Goal: Information Seeking & Learning: Learn about a topic

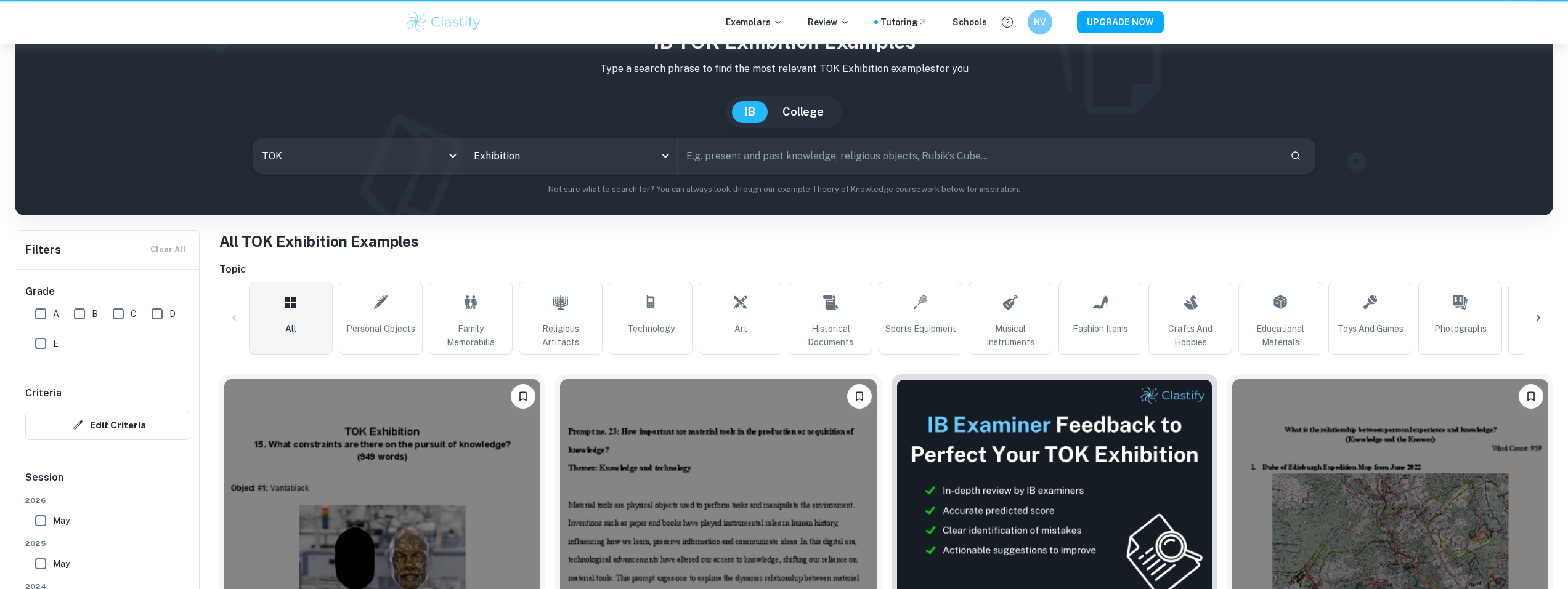
scroll to position [985, 0]
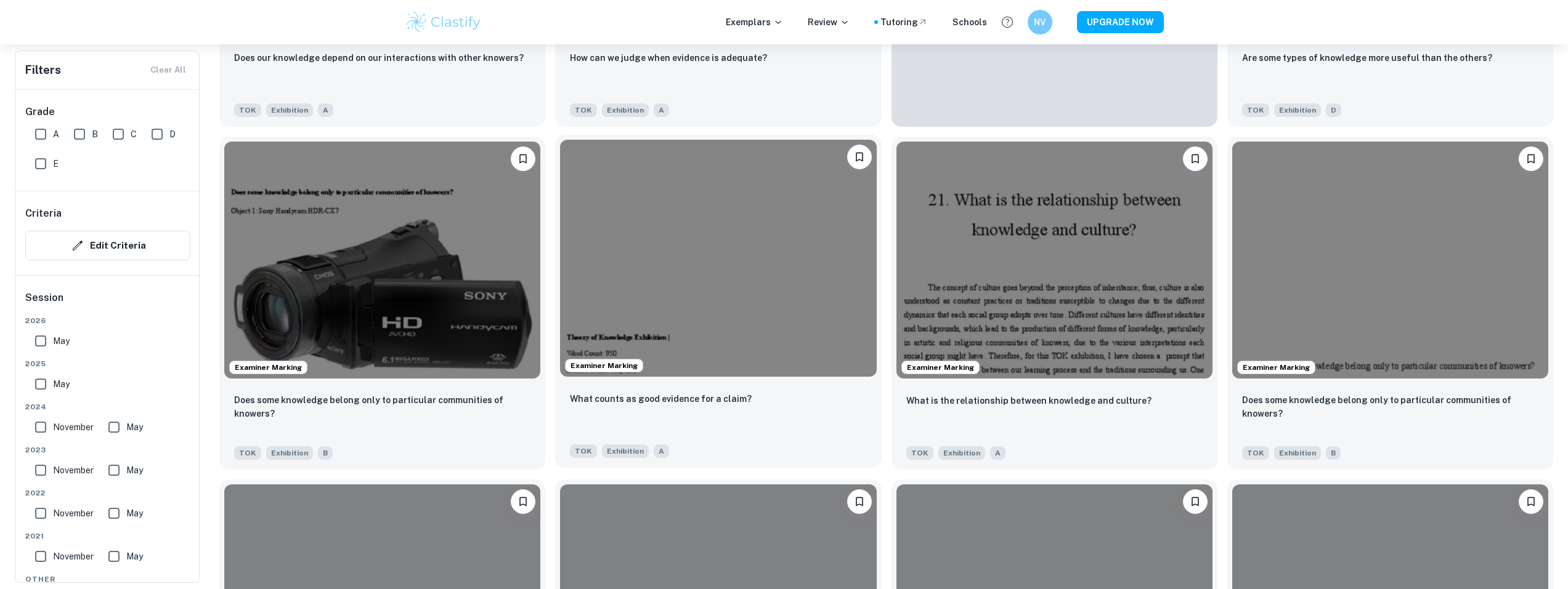
click at [673, 232] on img at bounding box center [718, 259] width 316 height 237
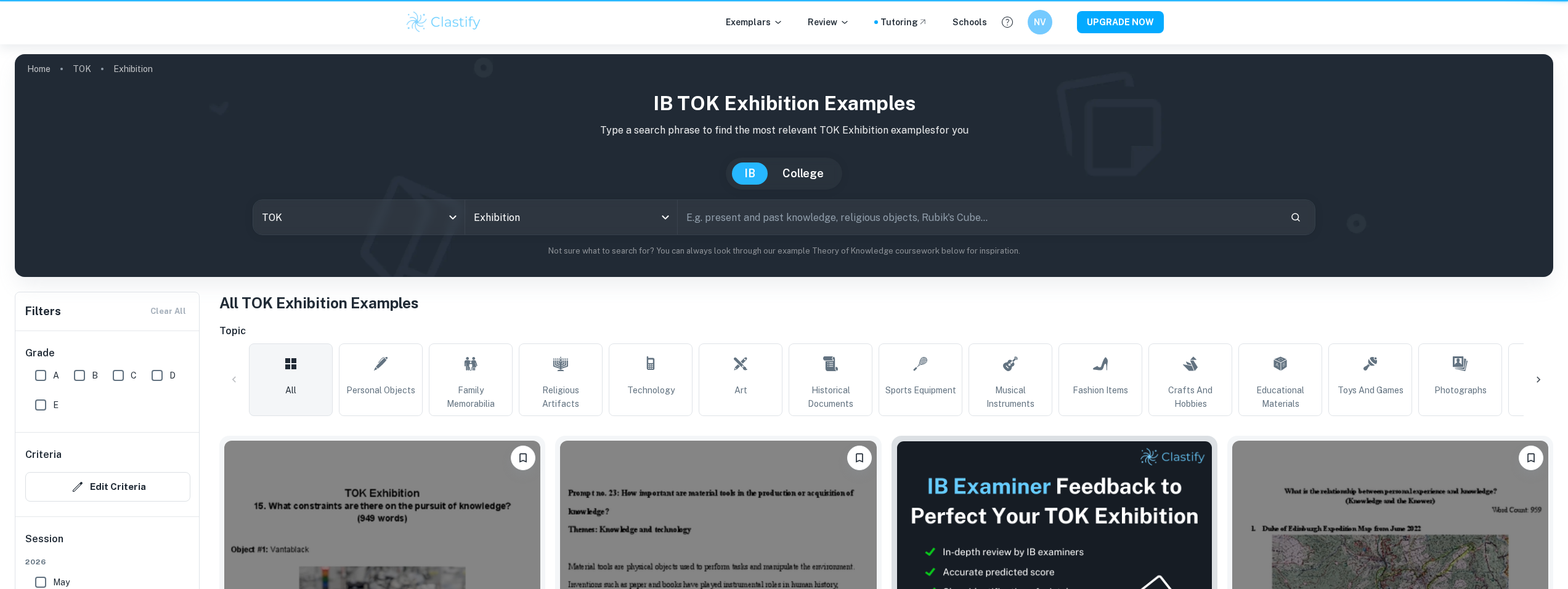
scroll to position [985, 0]
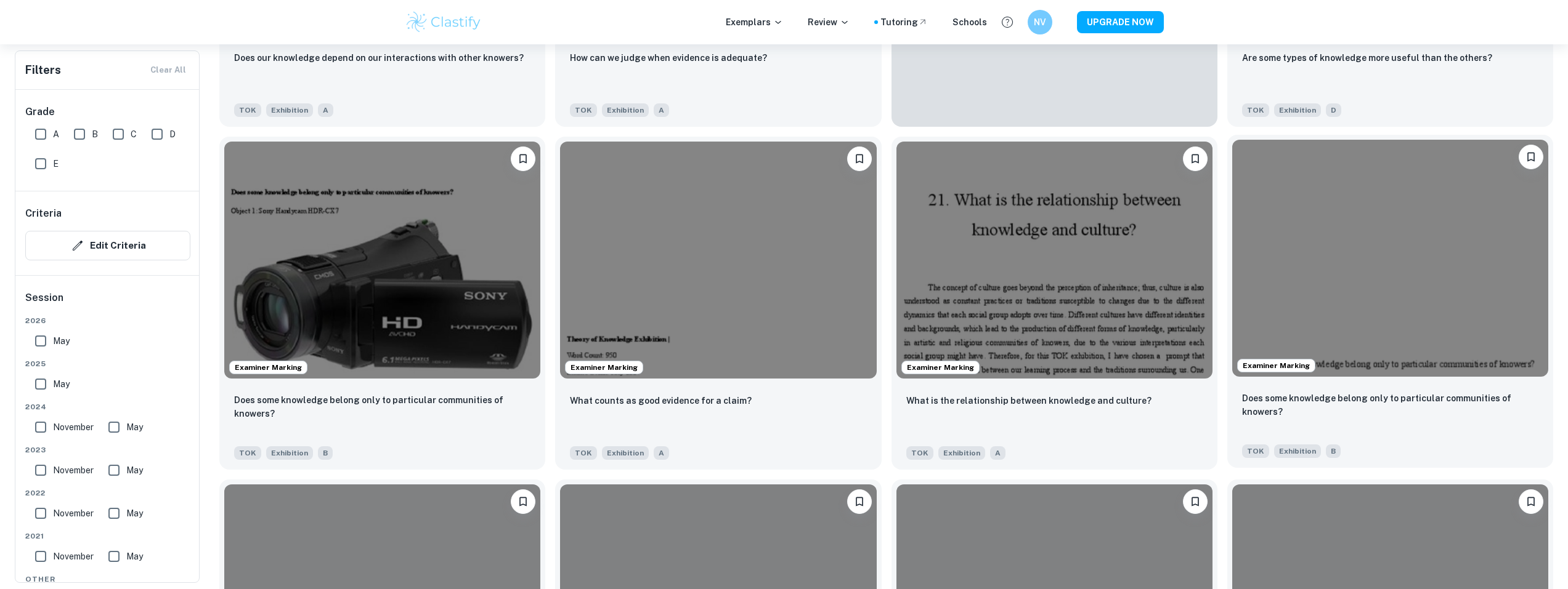
click at [1443, 311] on img at bounding box center [1390, 259] width 316 height 237
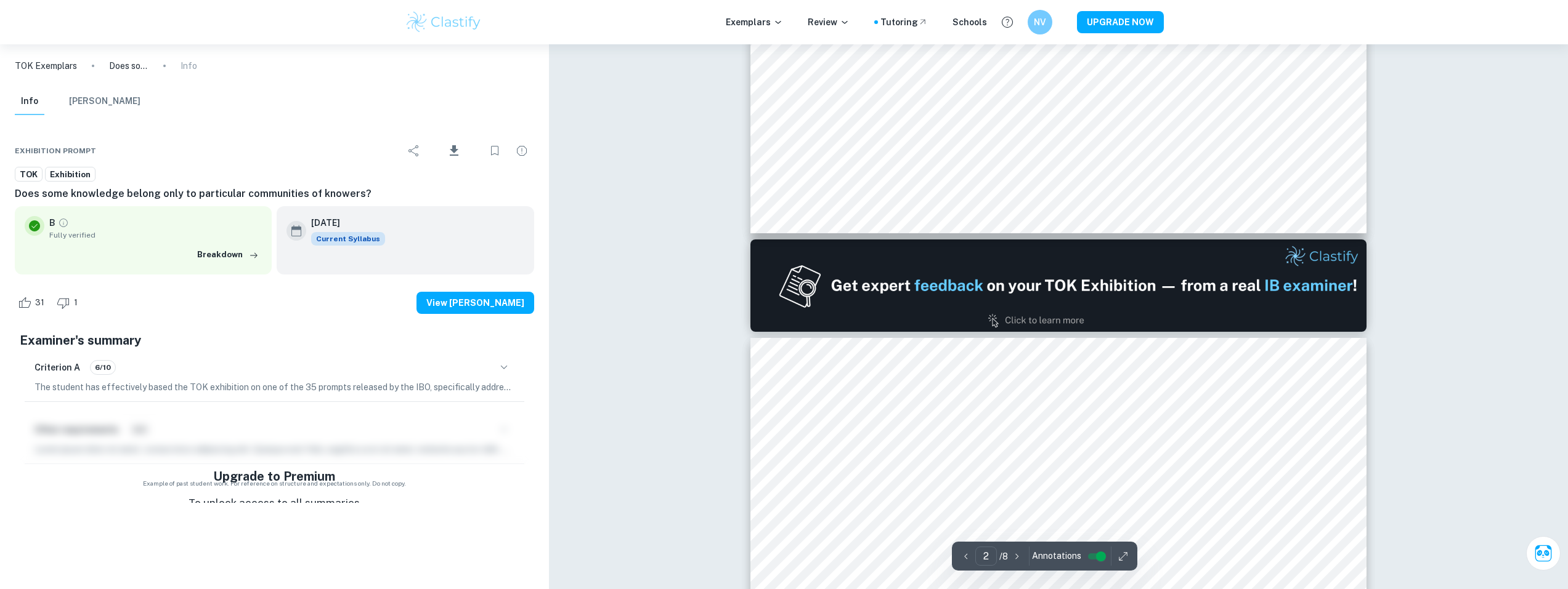
type input "1"
